Goal: Task Accomplishment & Management: Use online tool/utility

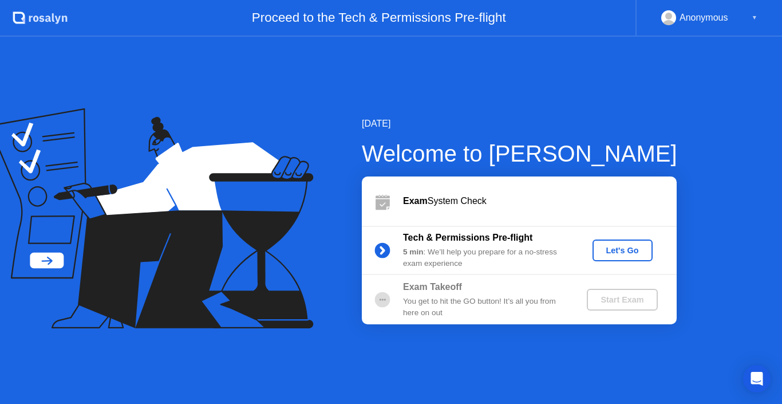
click at [622, 248] on div "Let's Go" at bounding box center [622, 250] width 51 height 9
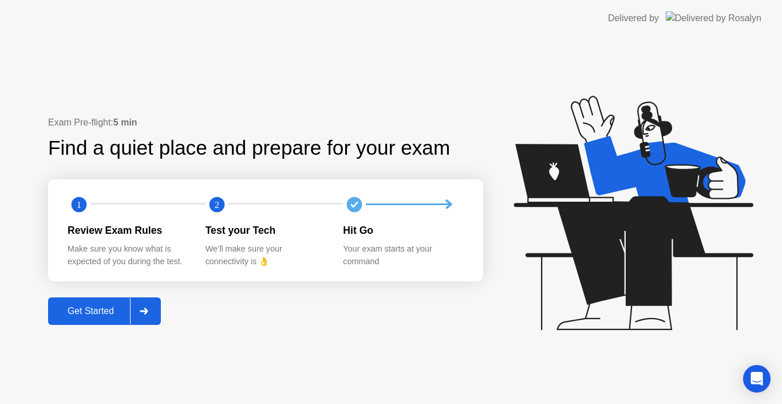
click at [118, 310] on div "Get Started" at bounding box center [91, 311] width 78 height 10
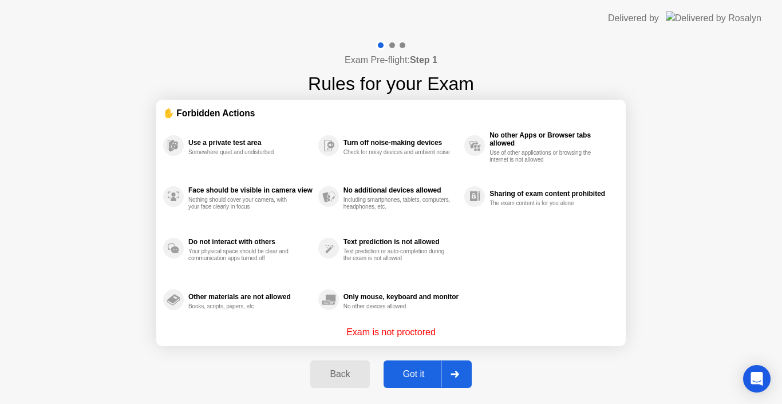
click at [422, 374] on div "Got it" at bounding box center [414, 374] width 54 height 10
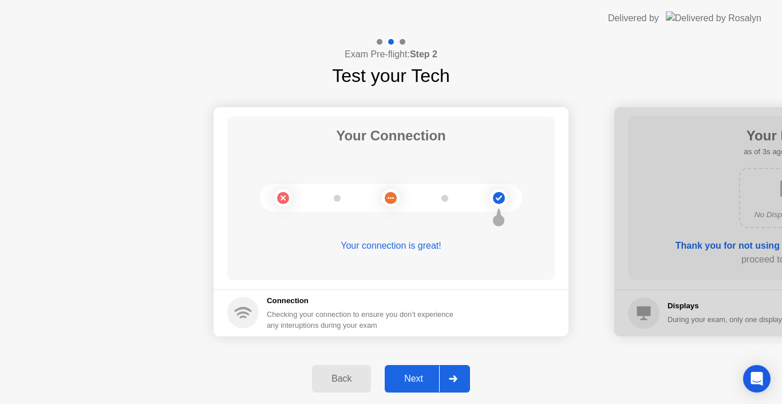
click at [426, 375] on div "Next" at bounding box center [413, 378] width 51 height 10
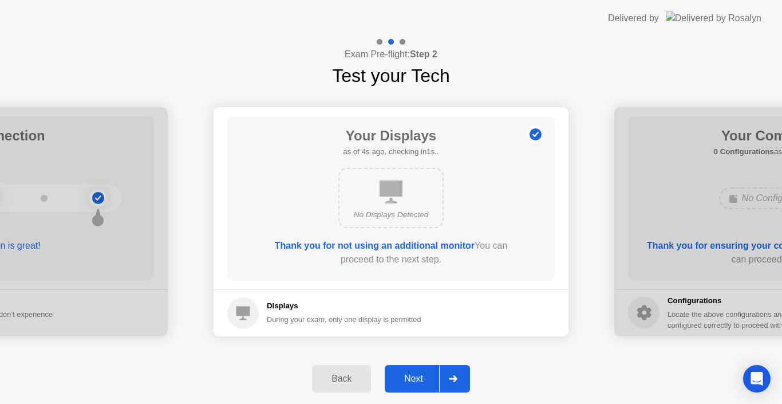
click at [426, 375] on div "Next" at bounding box center [413, 378] width 51 height 10
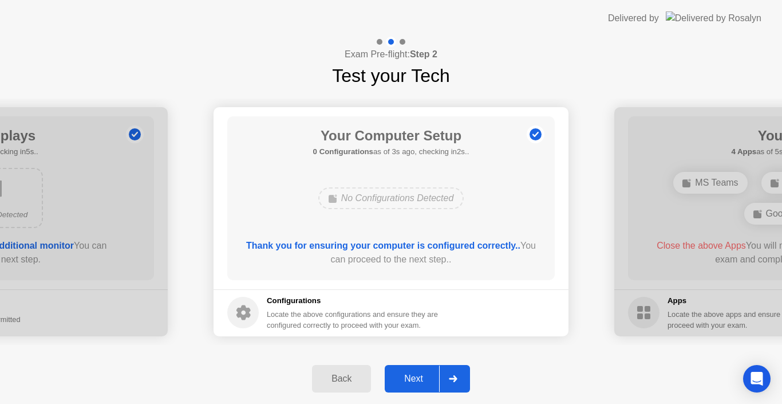
click at [426, 375] on div "Next" at bounding box center [413, 378] width 51 height 10
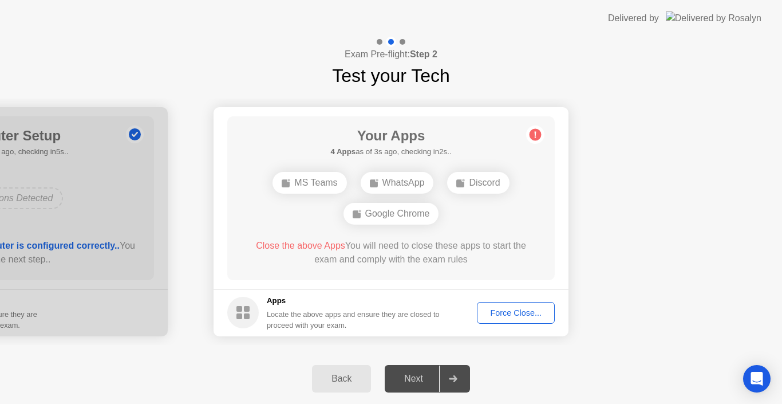
click at [507, 308] on div "Force Close..." at bounding box center [516, 312] width 70 height 9
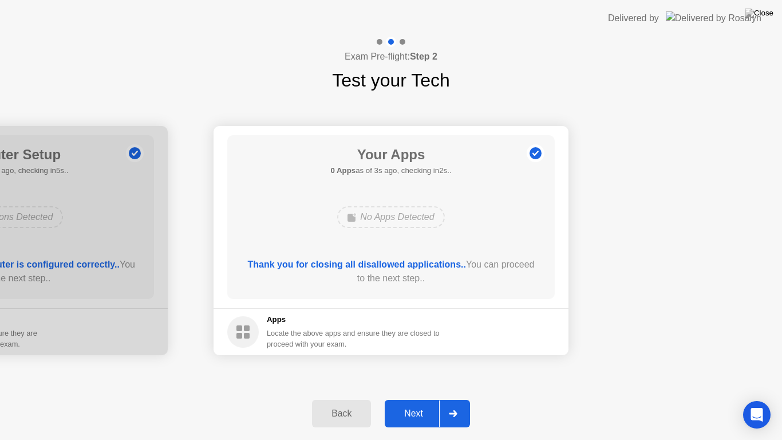
click at [424, 403] on div "Next" at bounding box center [413, 413] width 51 height 10
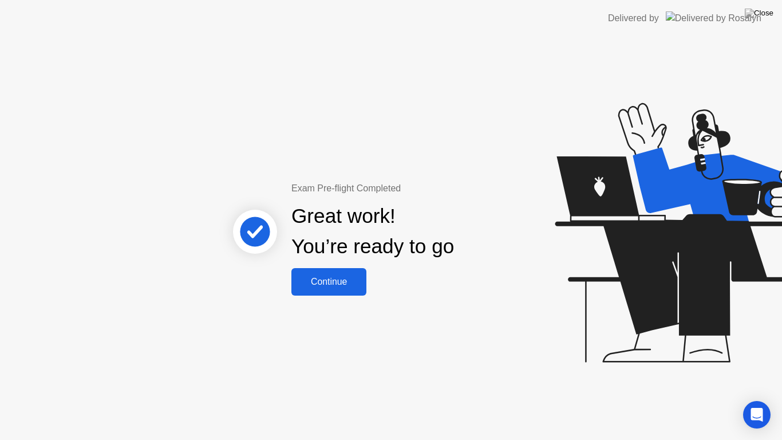
click at [335, 287] on div "Continue" at bounding box center [329, 281] width 68 height 10
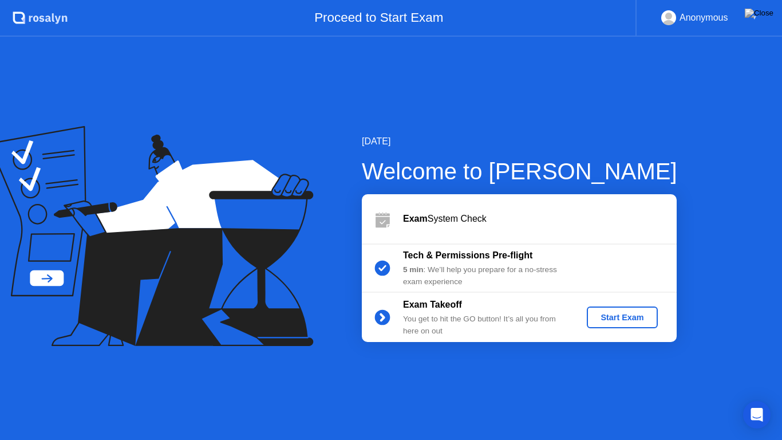
click at [610, 312] on div "Start Exam" at bounding box center [621, 316] width 61 height 9
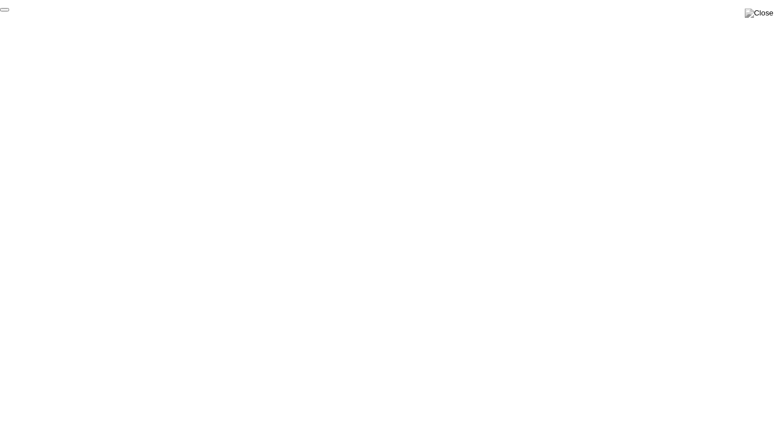
click div "End Proctoring Session"
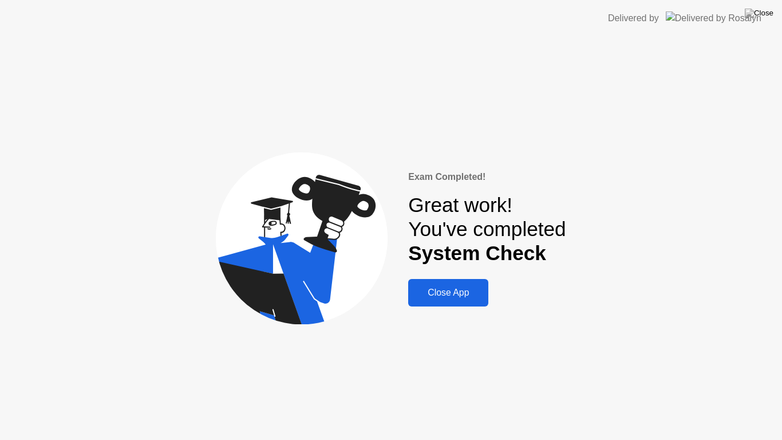
click at [454, 291] on div "Close App" at bounding box center [448, 292] width 73 height 10
